Goal: Complete application form

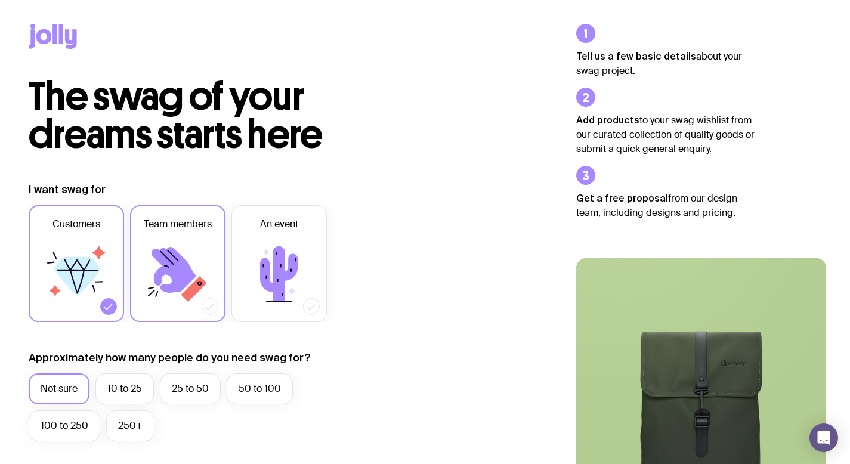
click at [168, 248] on icon at bounding box center [178, 275] width 72 height 72
click at [0, 0] on input "Team members" at bounding box center [0, 0] width 0 height 0
click at [78, 269] on icon at bounding box center [77, 275] width 72 height 72
click at [0, 0] on input "Customers" at bounding box center [0, 0] width 0 height 0
click at [268, 263] on icon at bounding box center [279, 273] width 38 height 55
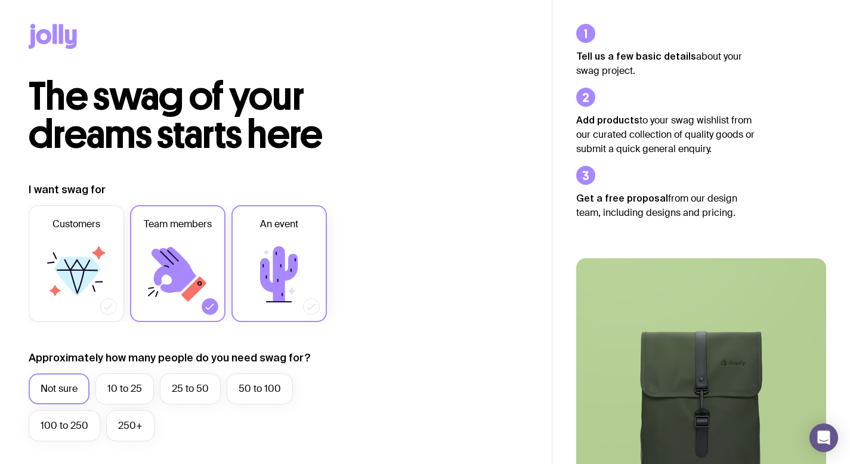
click at [0, 0] on input "An event" at bounding box center [0, 0] width 0 height 0
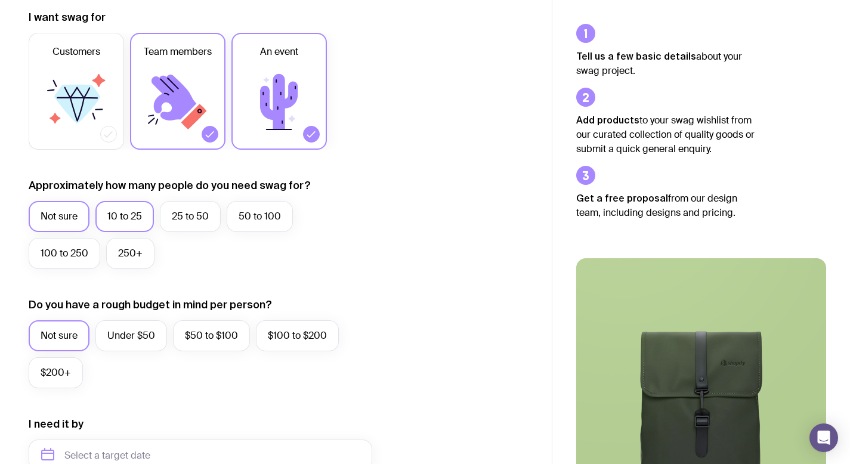
click at [146, 217] on label "10 to 25" at bounding box center [124, 216] width 58 height 31
click at [0, 0] on input "10 to 25" at bounding box center [0, 0] width 0 height 0
click at [147, 326] on label "Under $50" at bounding box center [131, 335] width 72 height 31
click at [0, 0] on input "Under $50" at bounding box center [0, 0] width 0 height 0
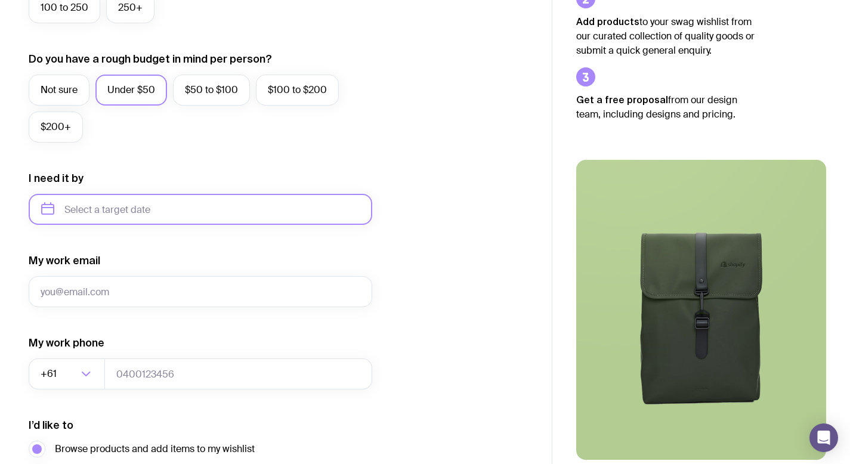
click at [147, 205] on input "text" at bounding box center [201, 209] width 344 height 31
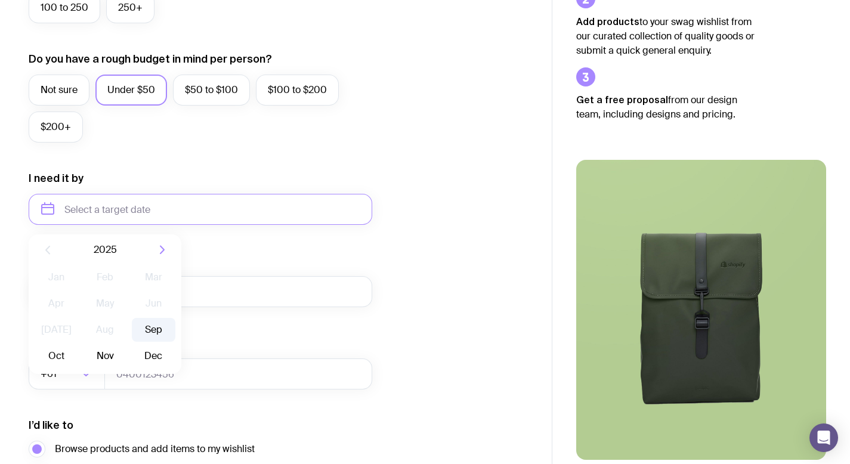
click at [78, 344] on button "Sep" at bounding box center [57, 356] width 44 height 24
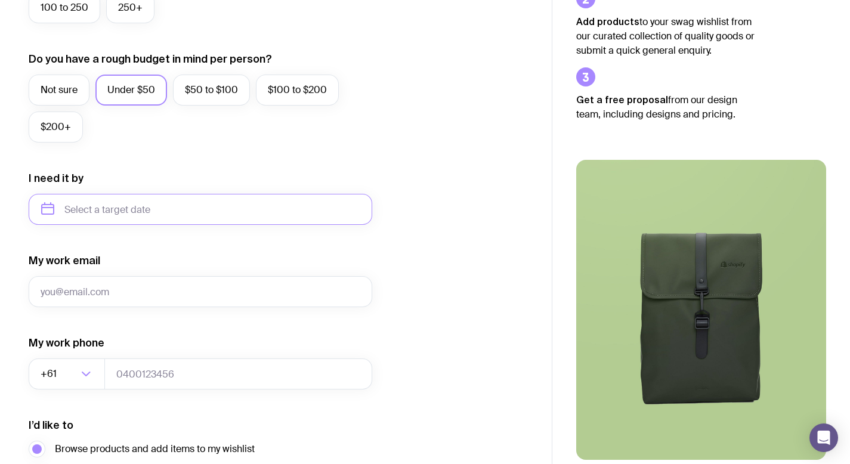
type input "[DATE]"
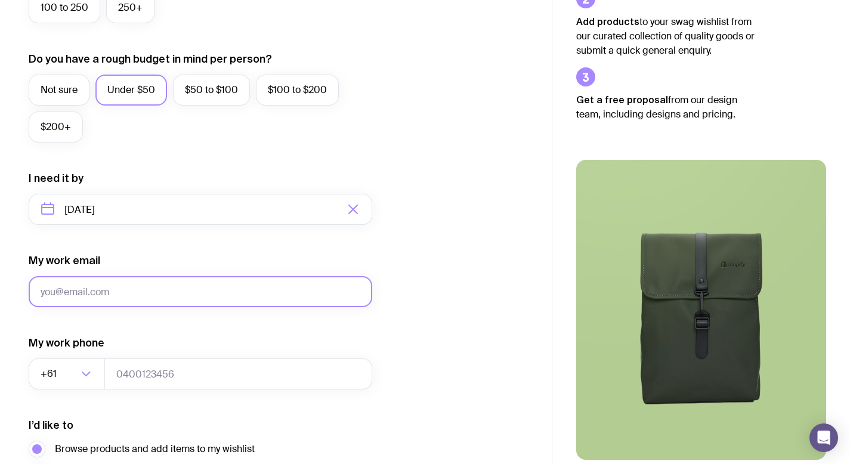
click at [142, 298] on input "My work email" at bounding box center [201, 291] width 344 height 31
